Goal: Check status: Check status

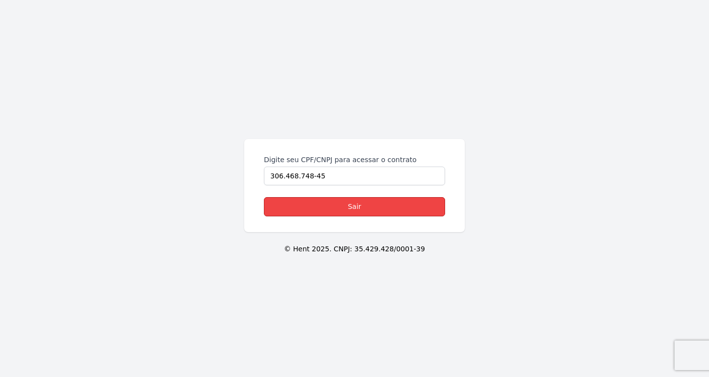
click at [328, 200] on link "Sair" at bounding box center [354, 206] width 181 height 19
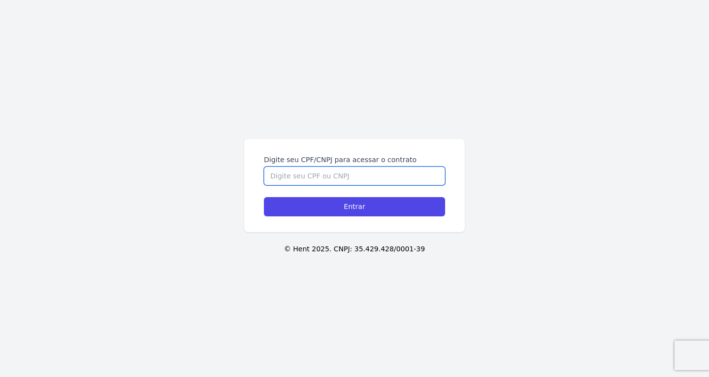
click at [326, 171] on input "Digite seu CPF/CNPJ para acessar o contrato" at bounding box center [354, 175] width 181 height 19
paste input "292.912.968-99"
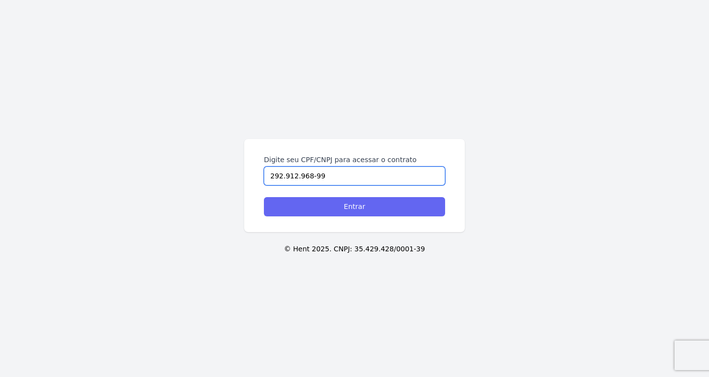
type input "292.912.968-99"
click at [311, 208] on input "Entrar" at bounding box center [354, 206] width 181 height 19
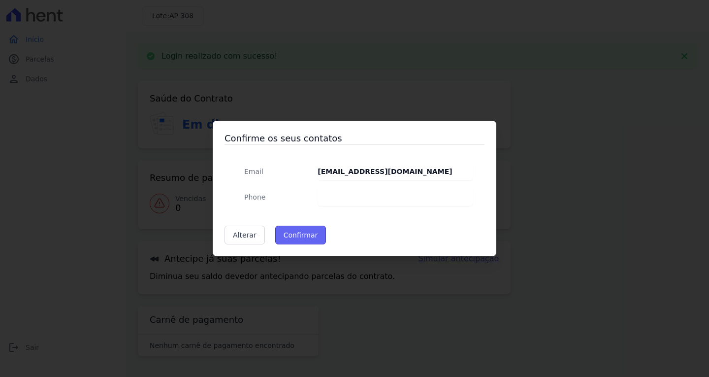
click at [310, 241] on button "Confirmar" at bounding box center [300, 235] width 51 height 19
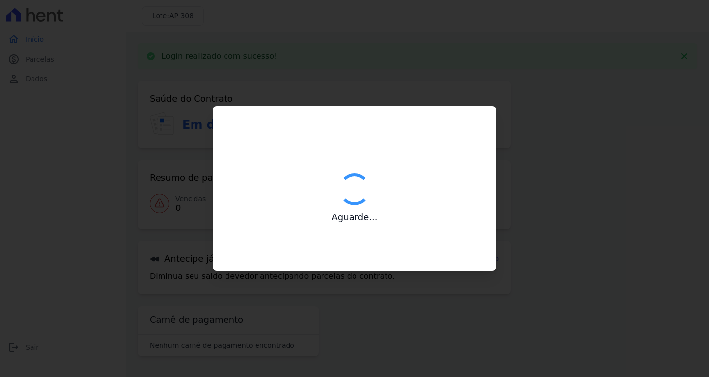
type input "Contatos confirmados com sucesso."
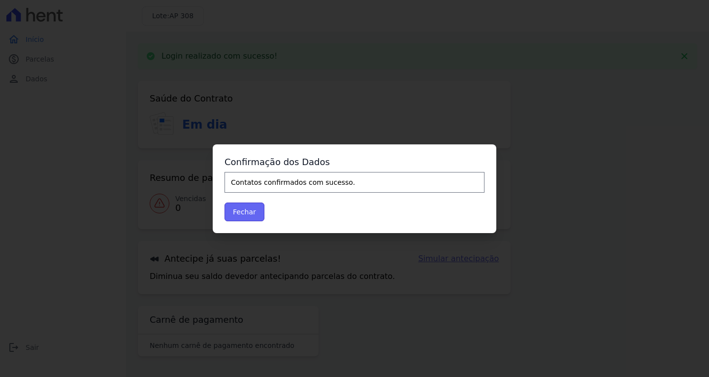
click at [252, 209] on button "Fechar" at bounding box center [245, 211] width 40 height 19
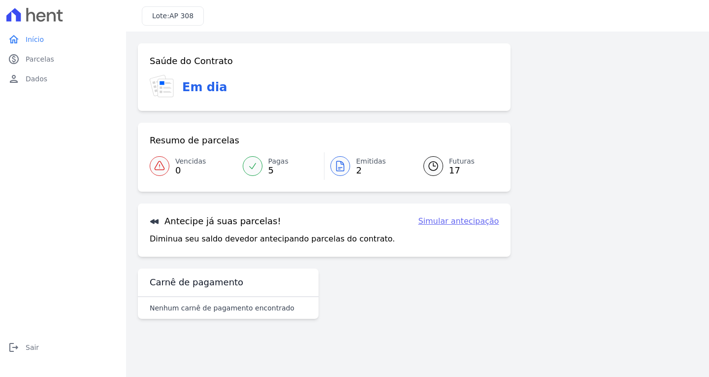
click at [346, 163] on icon at bounding box center [340, 166] width 12 height 12
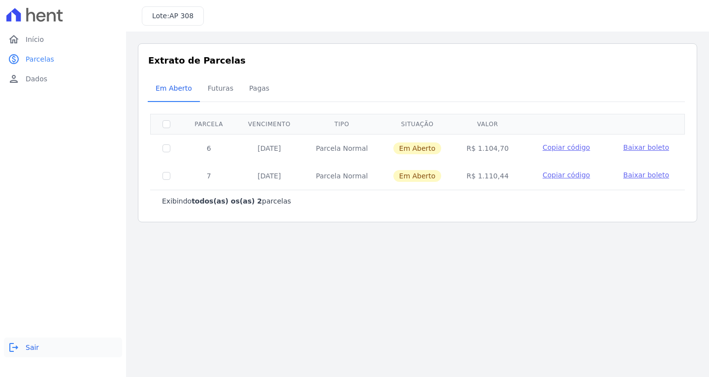
click at [32, 348] on span "Sair" at bounding box center [32, 347] width 13 height 10
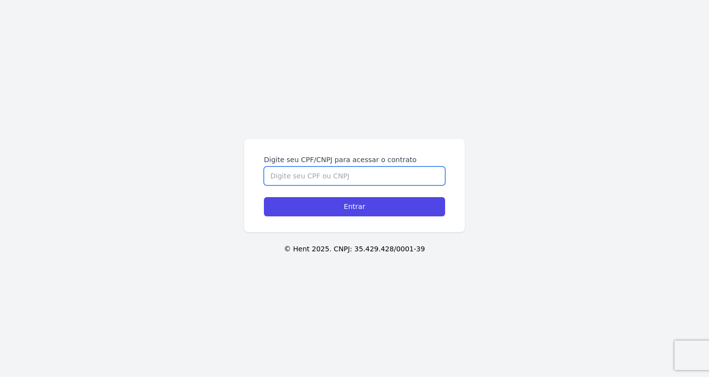
click at [397, 175] on input "Digite seu CPF/CNPJ para acessar o contrato" at bounding box center [354, 175] width 181 height 19
click at [308, 168] on input "Digite seu CPF/CNPJ para acessar o contrato" at bounding box center [354, 175] width 181 height 19
paste input "292.912.968-99"
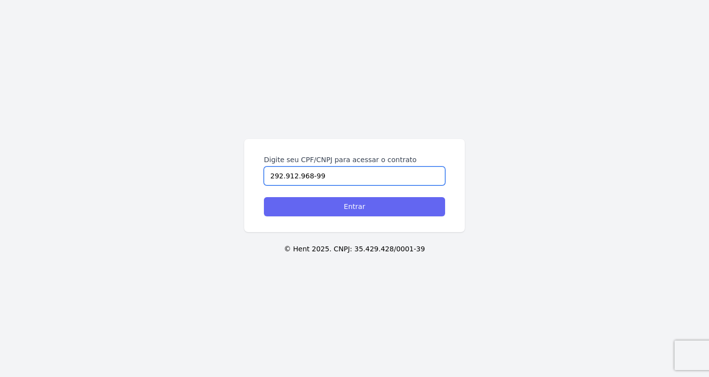
type input "292.912.968-99"
click at [314, 210] on input "Entrar" at bounding box center [354, 206] width 181 height 19
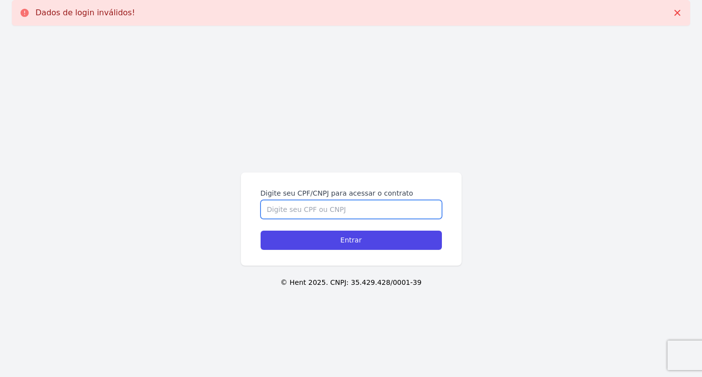
click at [325, 211] on input "Digite seu CPF/CNPJ para acessar o contrato" at bounding box center [350, 209] width 181 height 19
paste input "292.912.968-99"
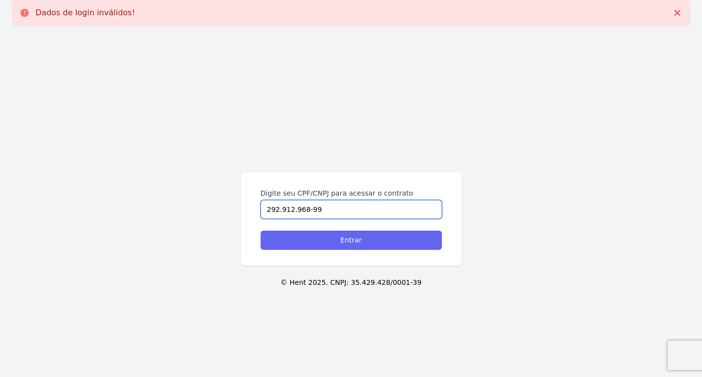
type input "292.912.968-99"
click at [317, 237] on input "Entrar" at bounding box center [350, 239] width 181 height 19
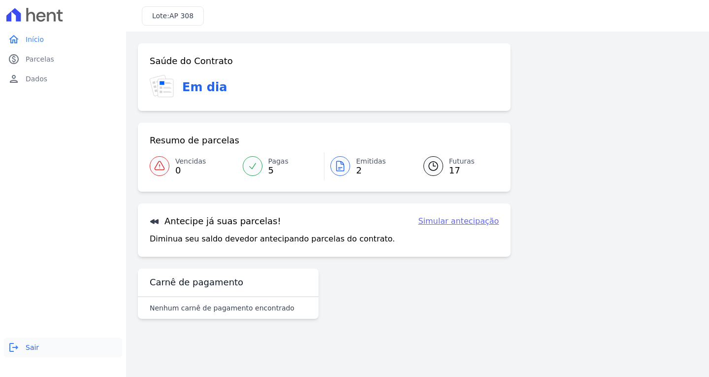
click at [37, 342] on link "logout Sair" at bounding box center [63, 347] width 118 height 20
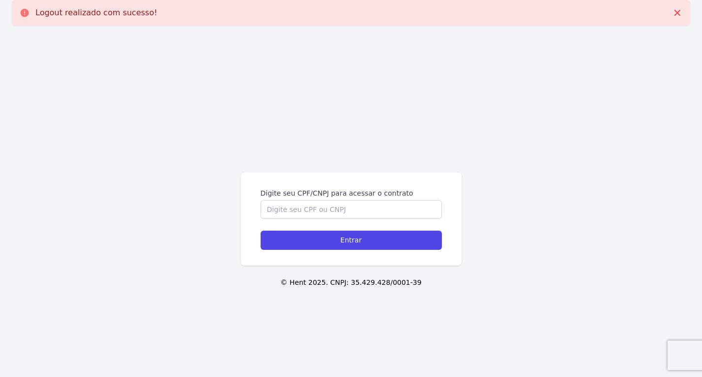
drag, startPoint x: 328, startPoint y: 71, endPoint x: 353, endPoint y: 54, distance: 30.7
click at [329, 71] on div "Digite seu CPF/CNPJ para acessar o contrato Entrar © Hent 2025. CNPJ: 35.429.42…" at bounding box center [351, 221] width 702 height 377
